Goal: Task Accomplishment & Management: Use online tool/utility

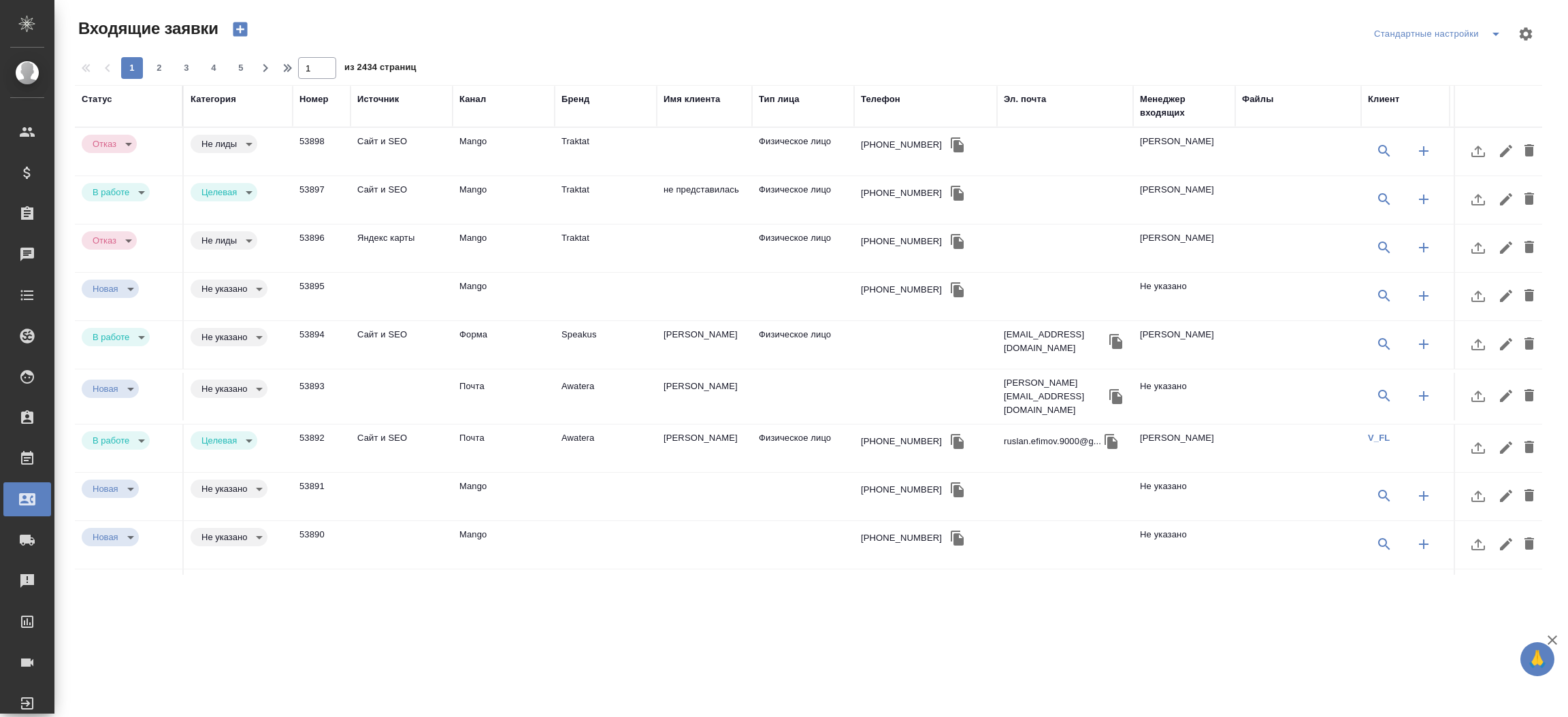
select select "RU"
click at [387, 175] on td "Яндекс карты" at bounding box center [401, 152] width 102 height 48
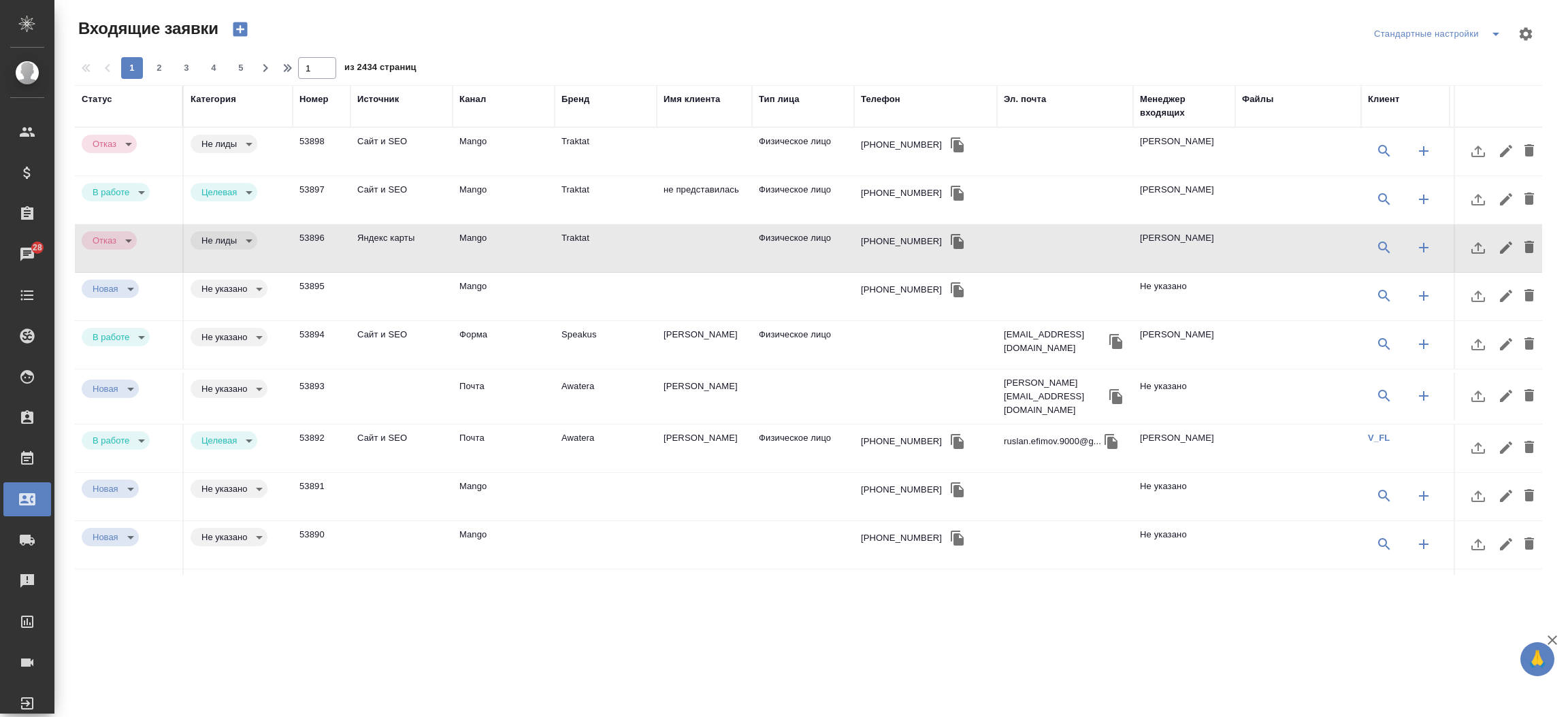
click at [448, 175] on td at bounding box center [401, 152] width 102 height 48
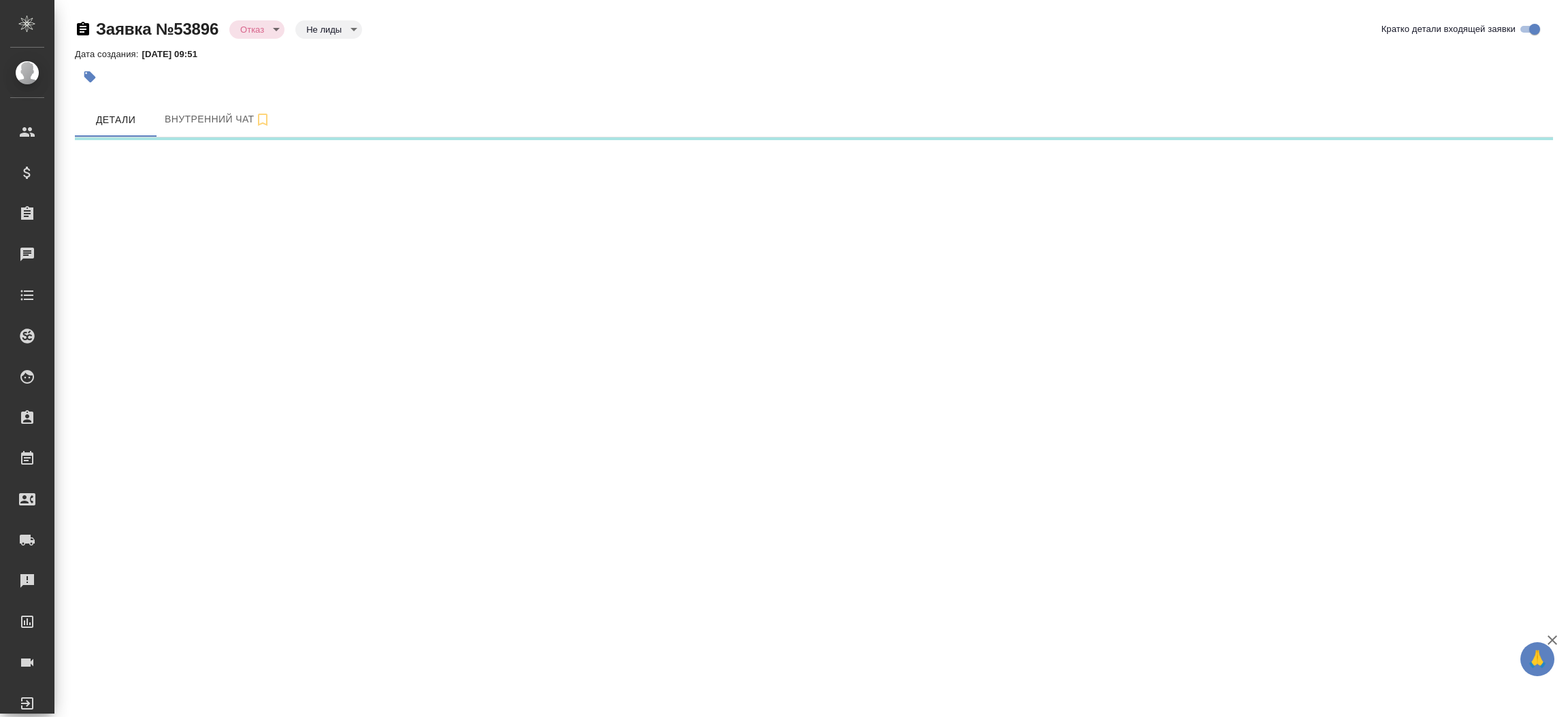
select select "RU"
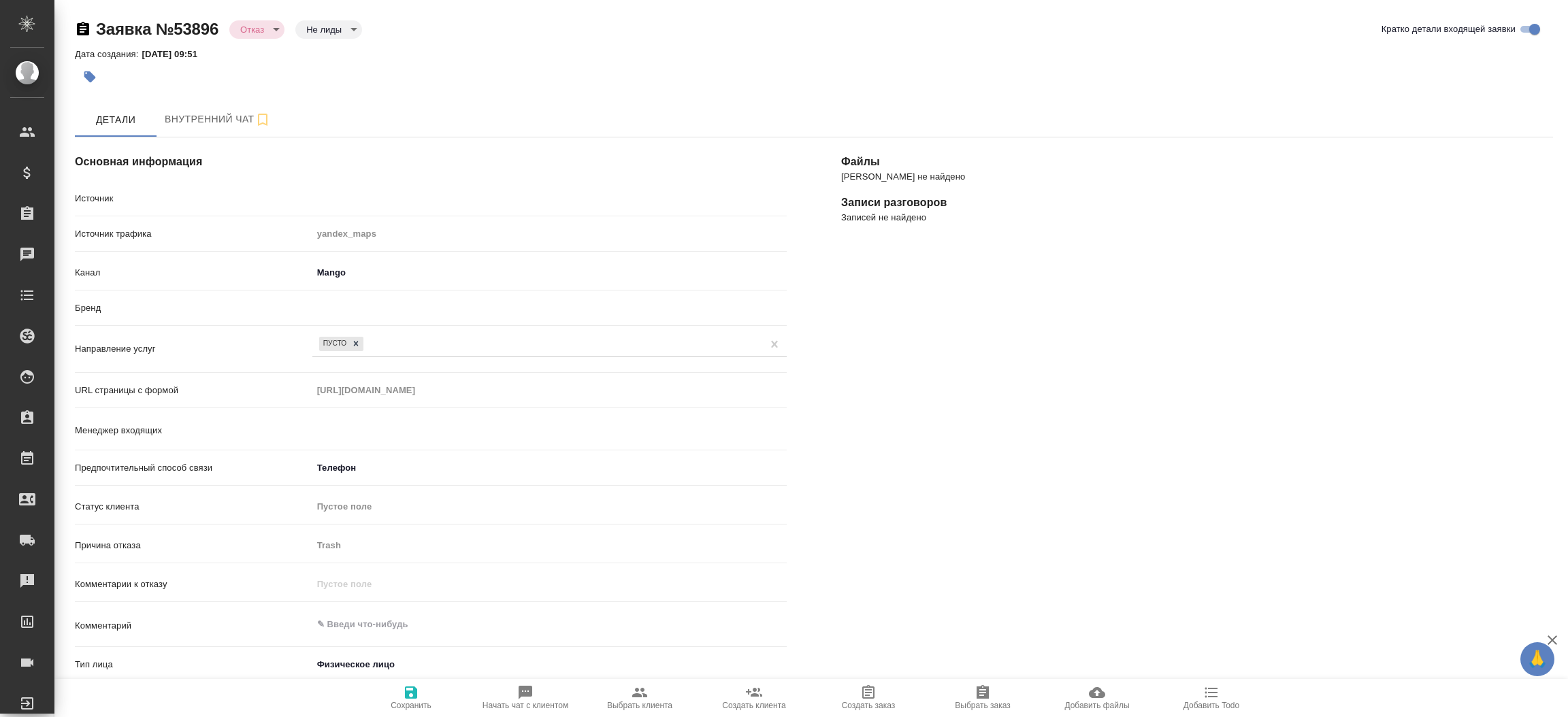
type textarea "x"
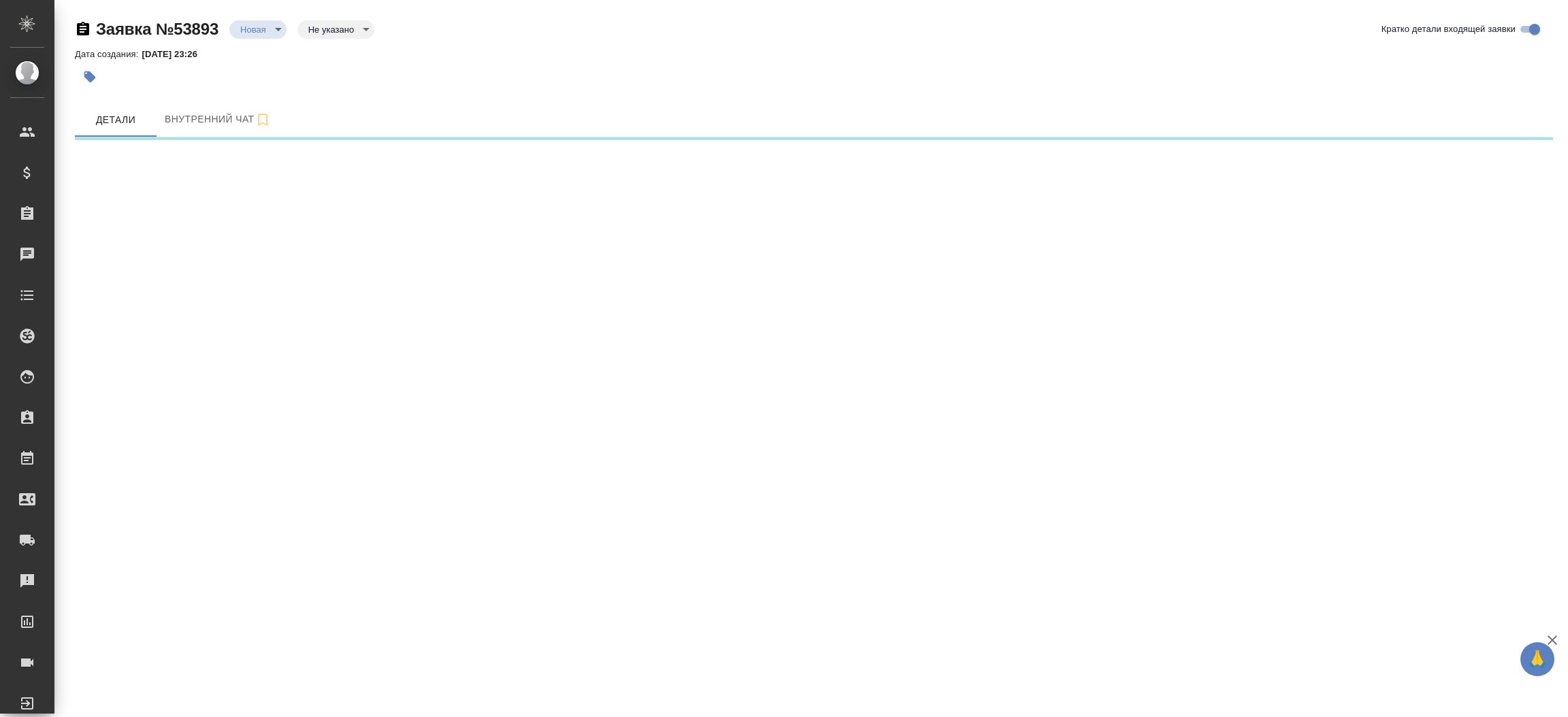
select select "RU"
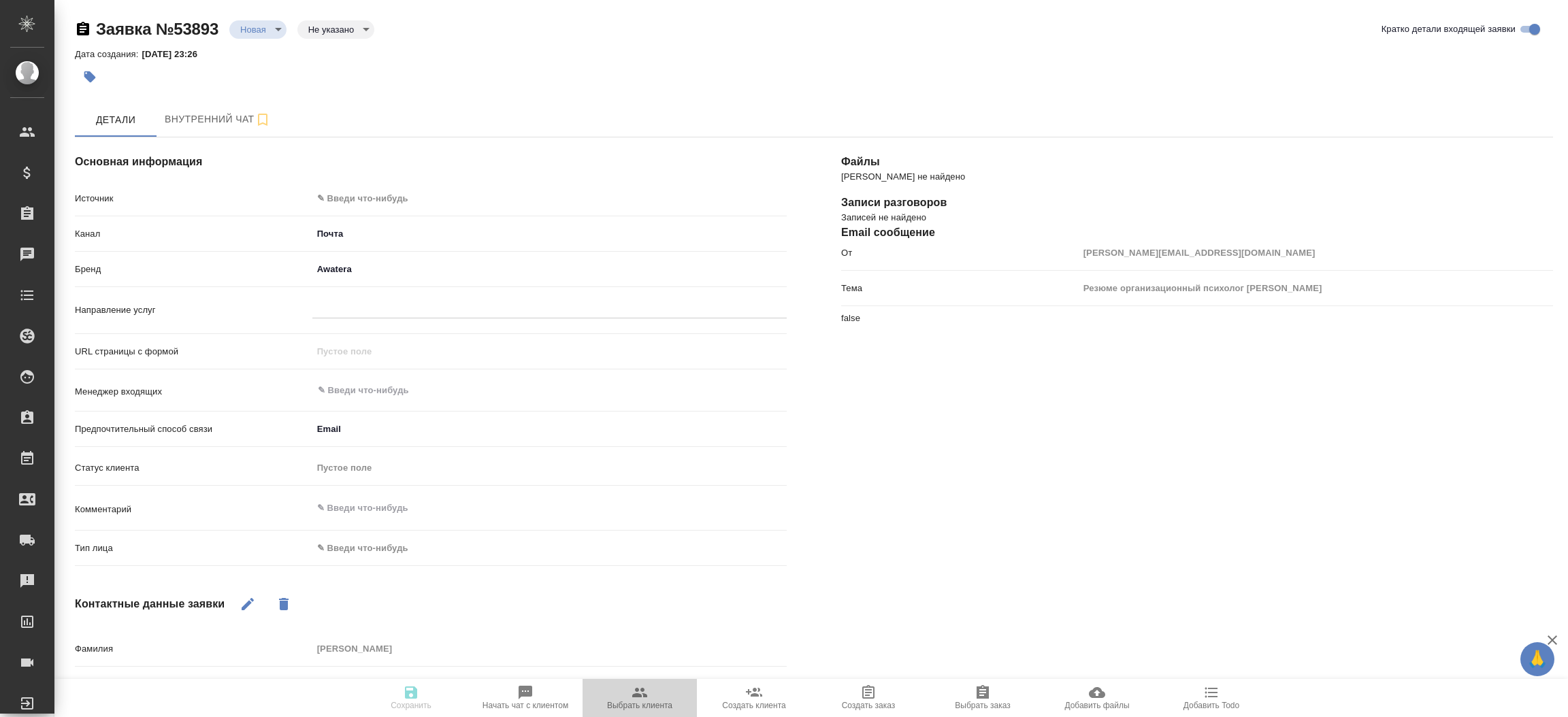
click at [645, 697] on icon "button" at bounding box center [639, 693] width 15 height 10
type textarea "x"
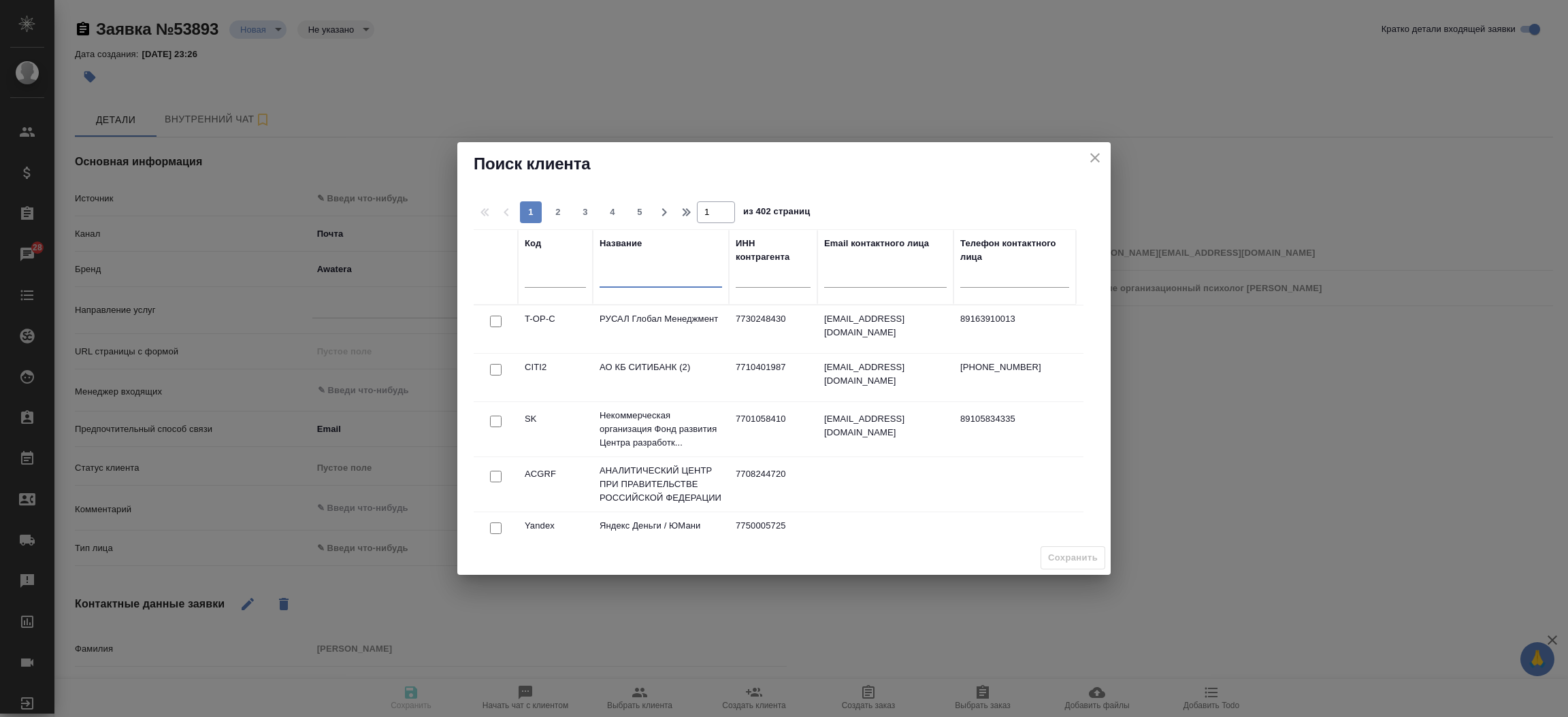
click at [619, 276] on input "text" at bounding box center [660, 279] width 122 height 17
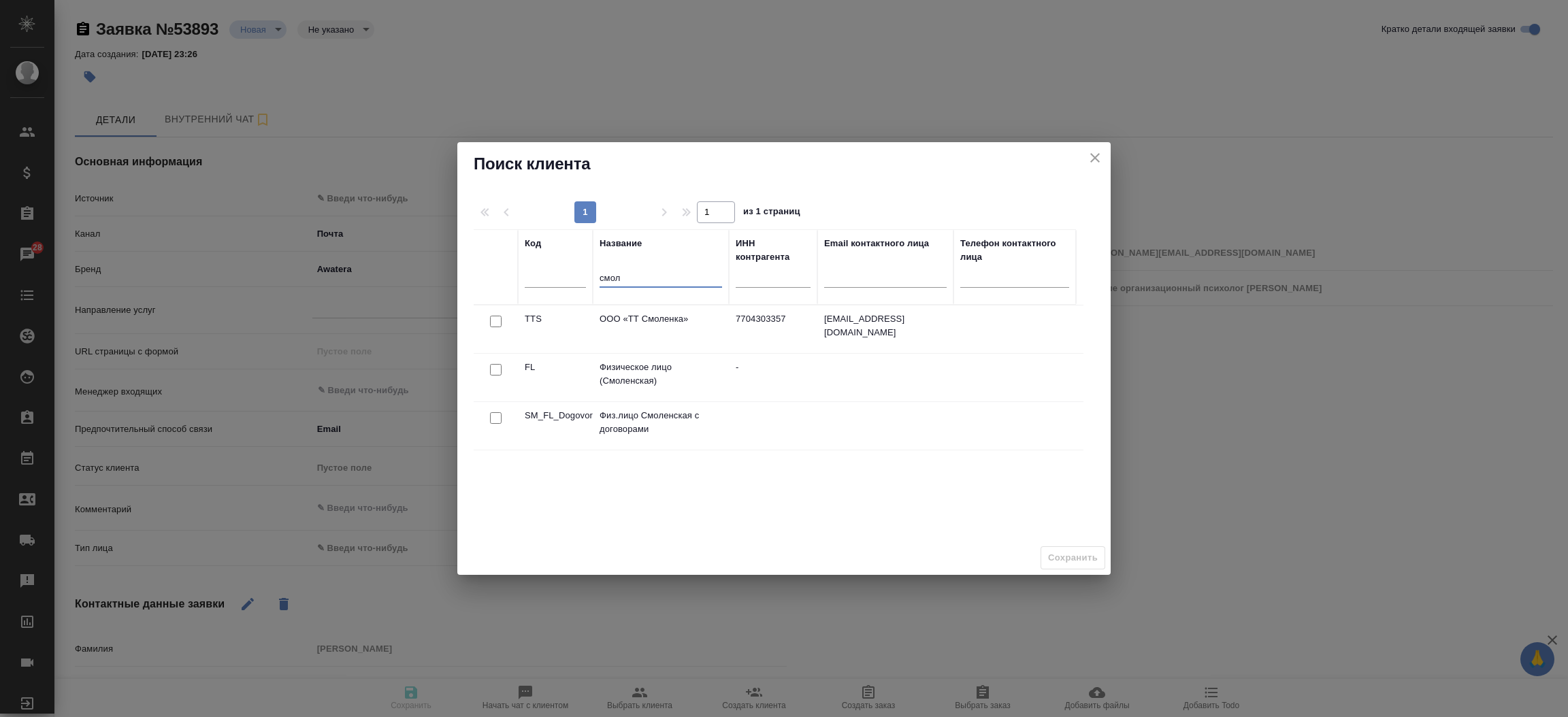
type input "смол"
click at [499, 327] on input "checkbox" at bounding box center [496, 321] width 12 height 12
checkbox input "true"
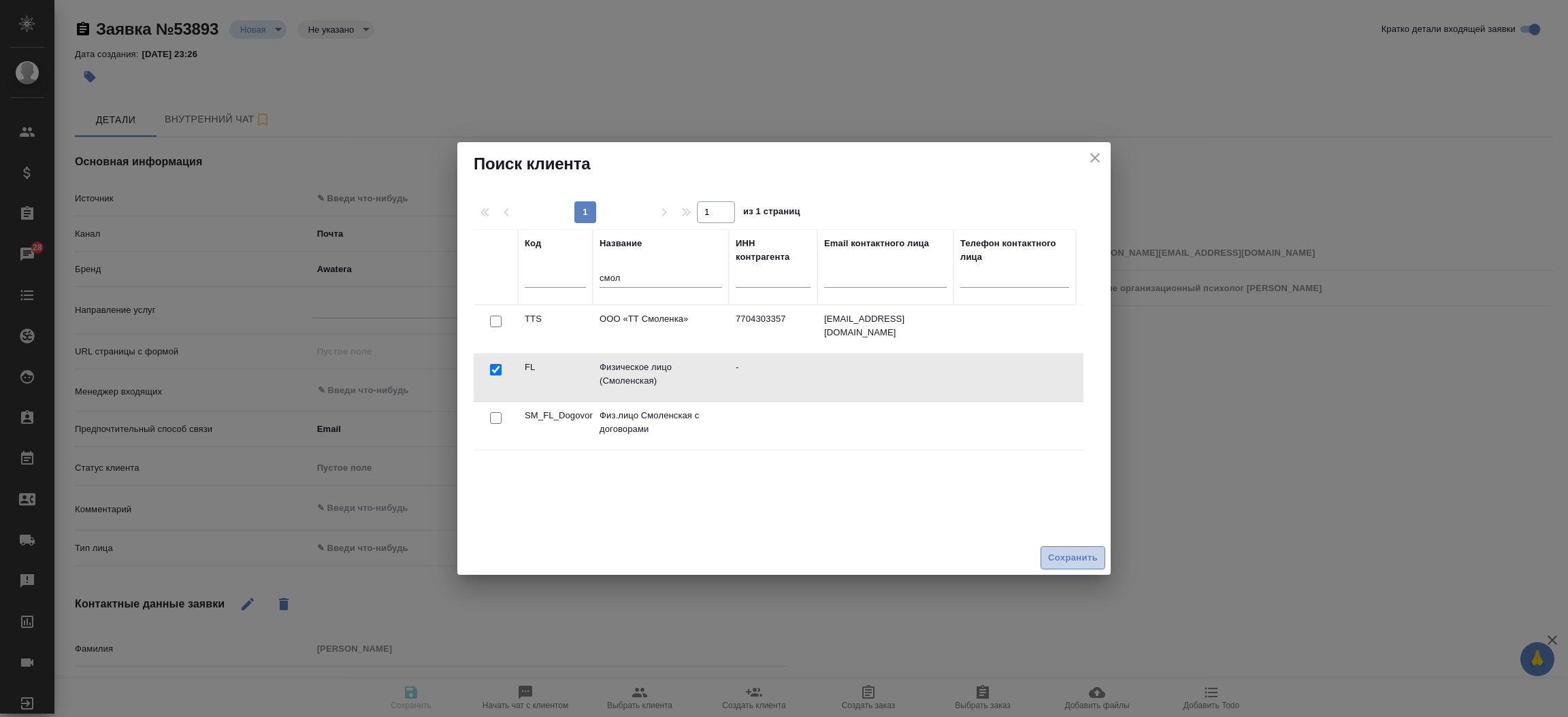
click at [1072, 552] on span "Сохранить" at bounding box center [1072, 558] width 50 height 15
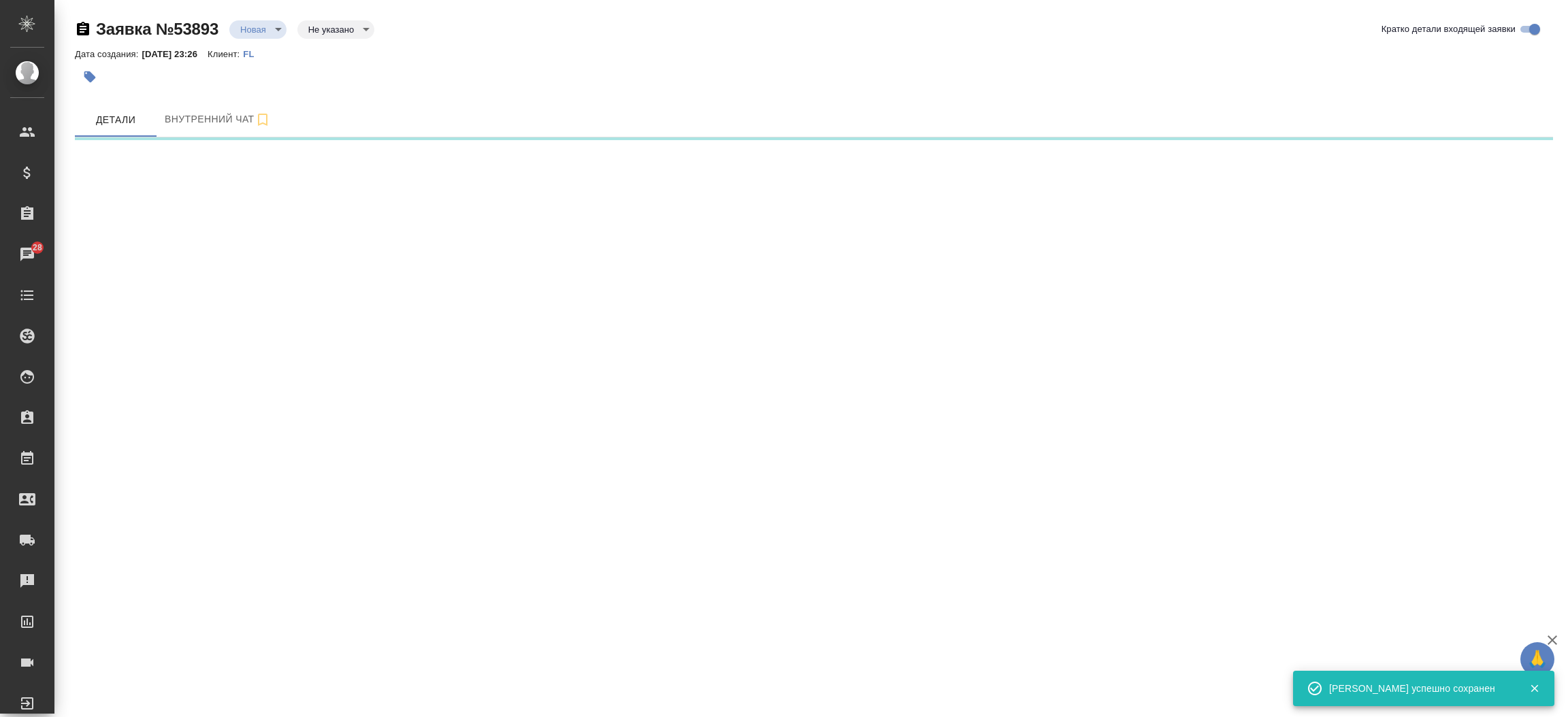
select select "RU"
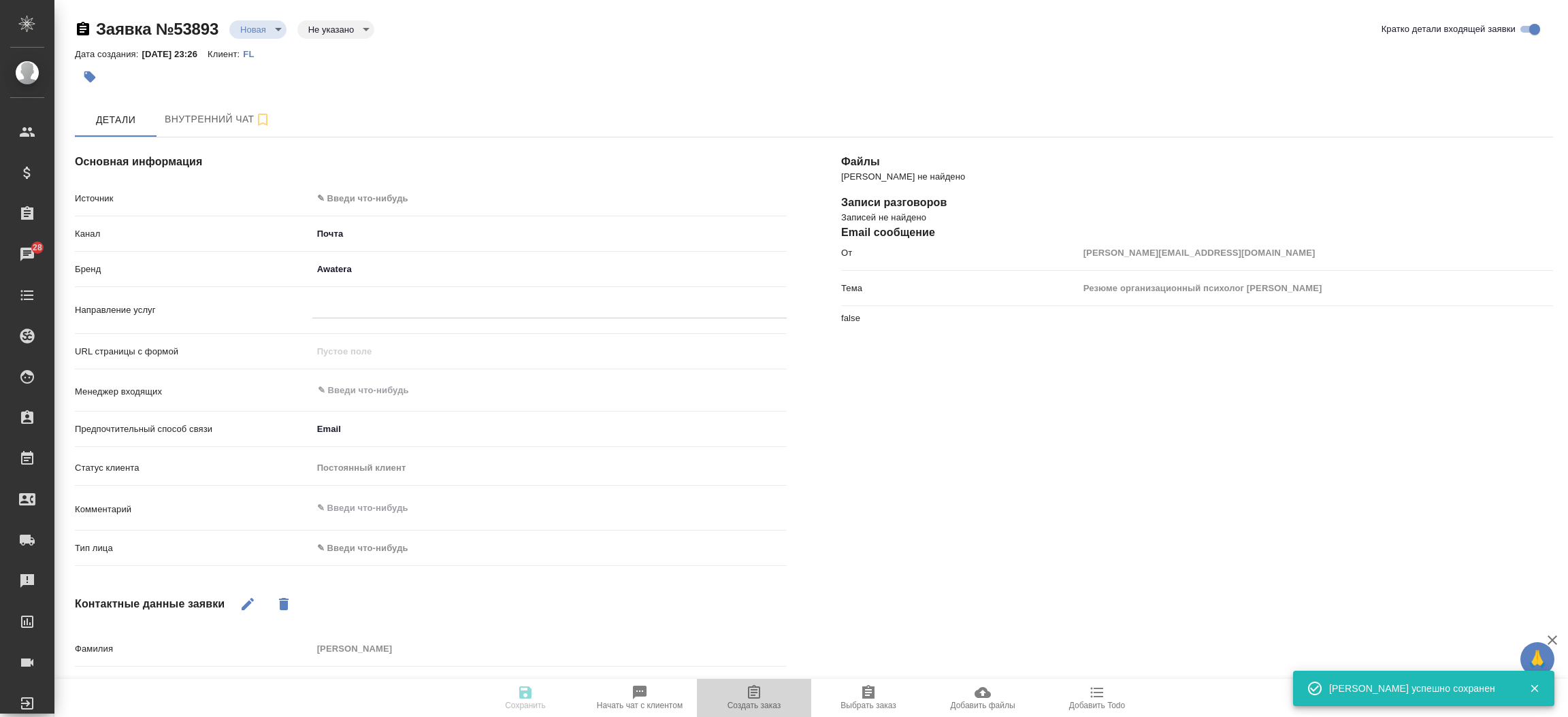
click at [746, 688] on icon "button" at bounding box center [754, 693] width 16 height 16
type textarea "x"
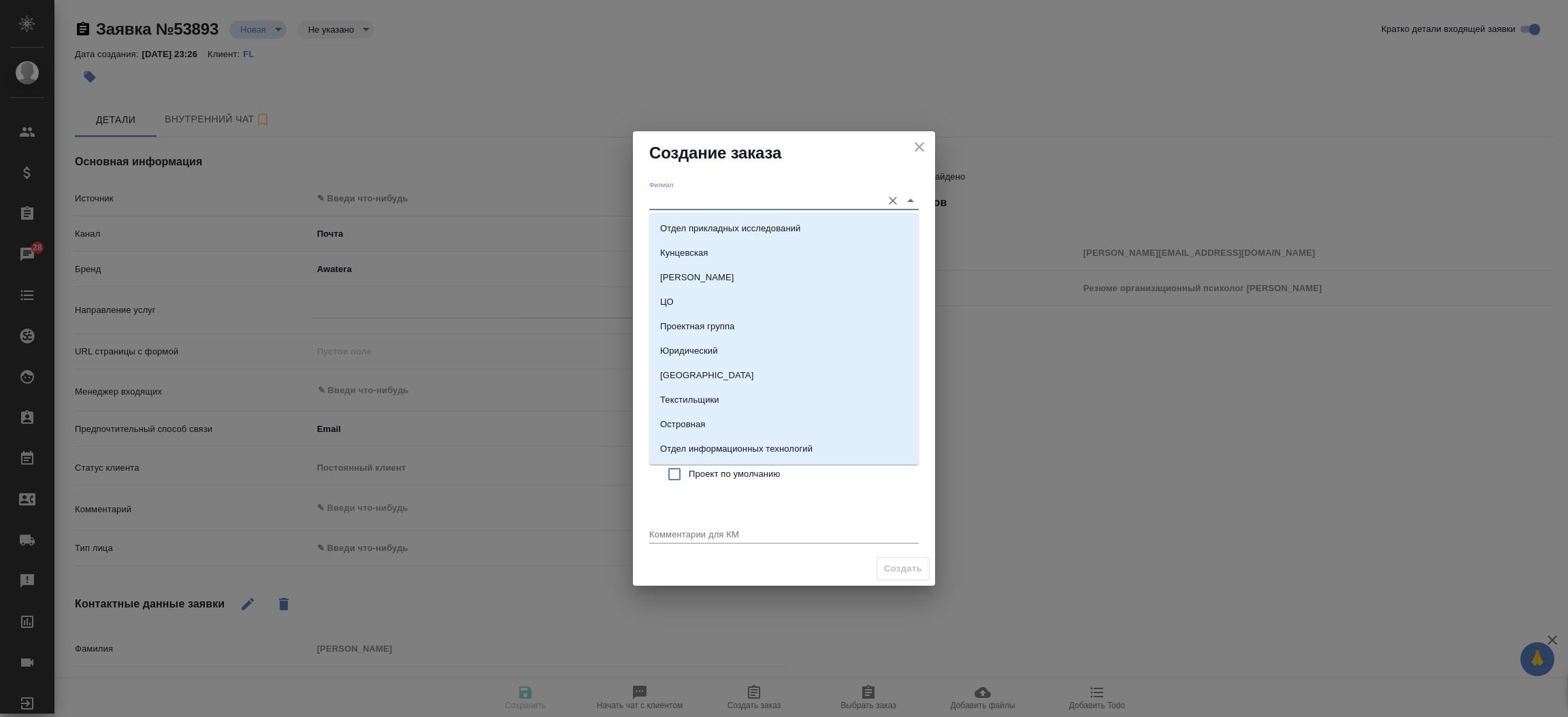
click at [712, 194] on input "Филиал" at bounding box center [762, 201] width 226 height 18
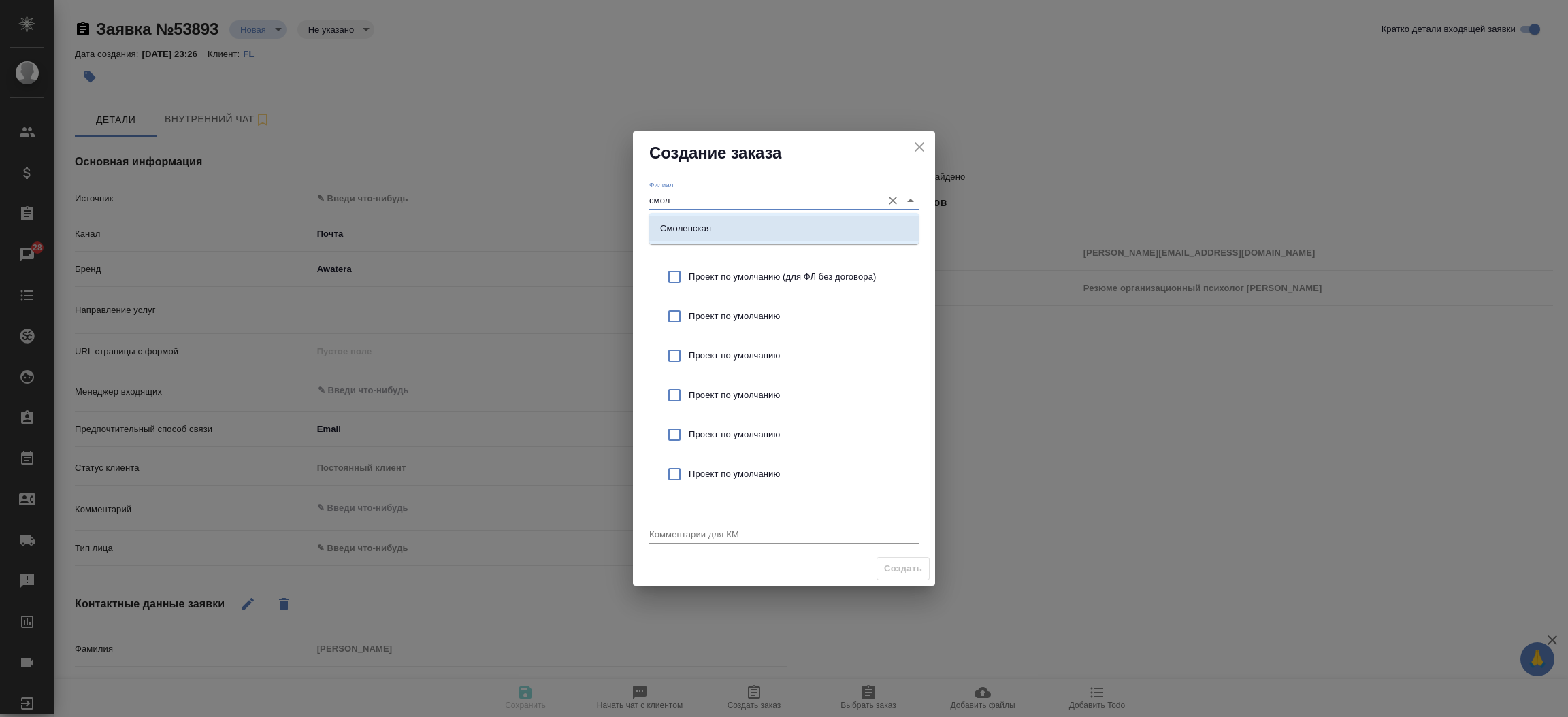
type input "смол"
type textarea "x"
